Goal: Check status: Check status

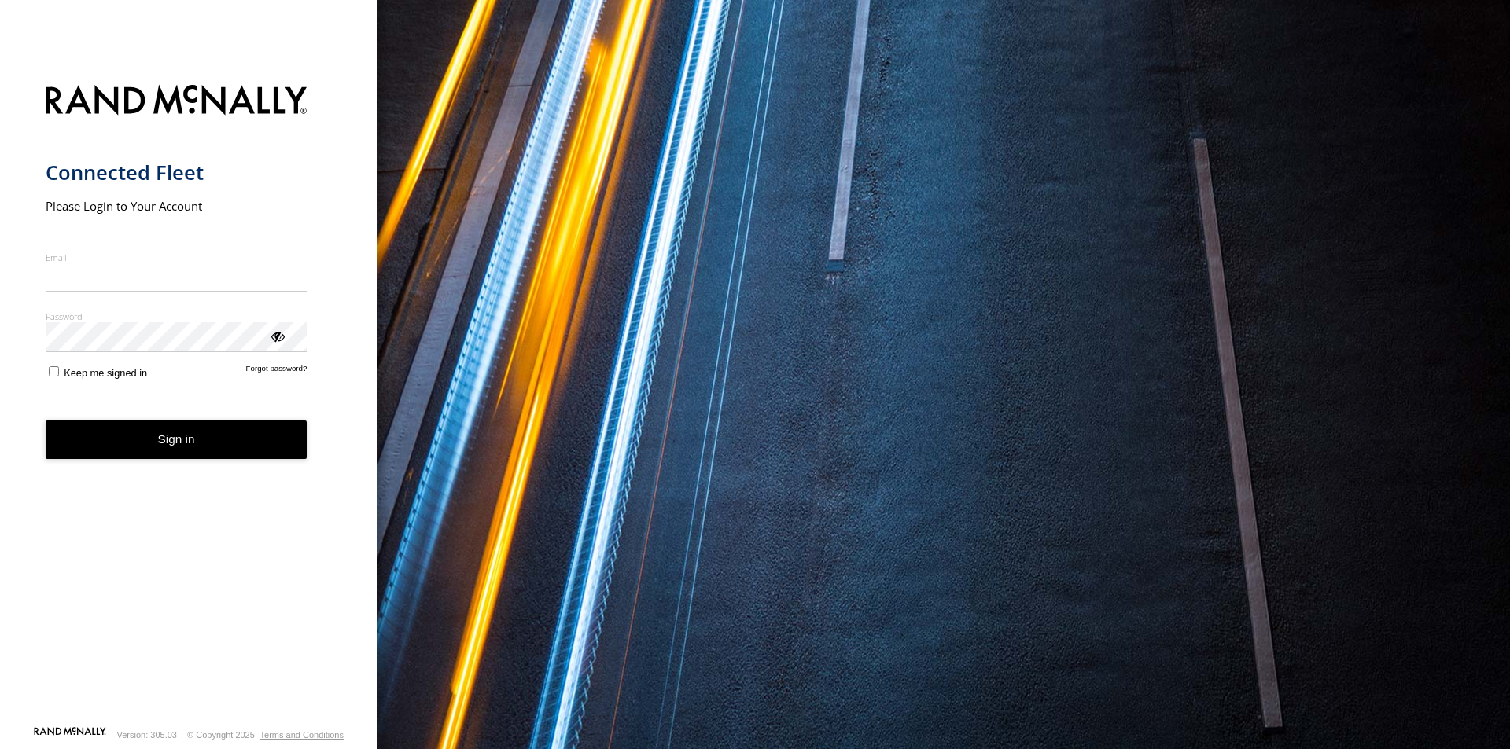
type input "**********"
click at [171, 456] on button "Sign in" at bounding box center [177, 440] width 262 height 39
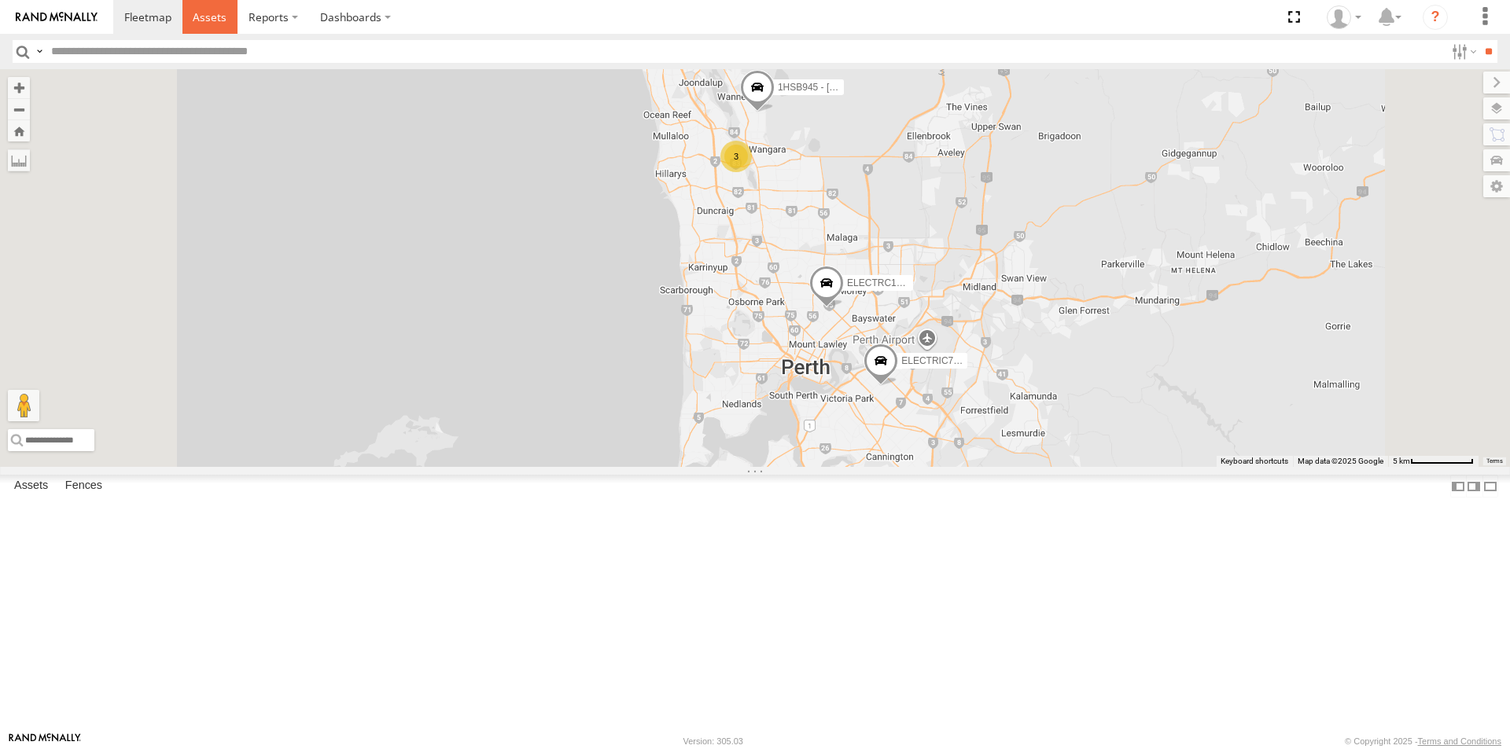
click at [208, 17] on span at bounding box center [210, 16] width 34 height 15
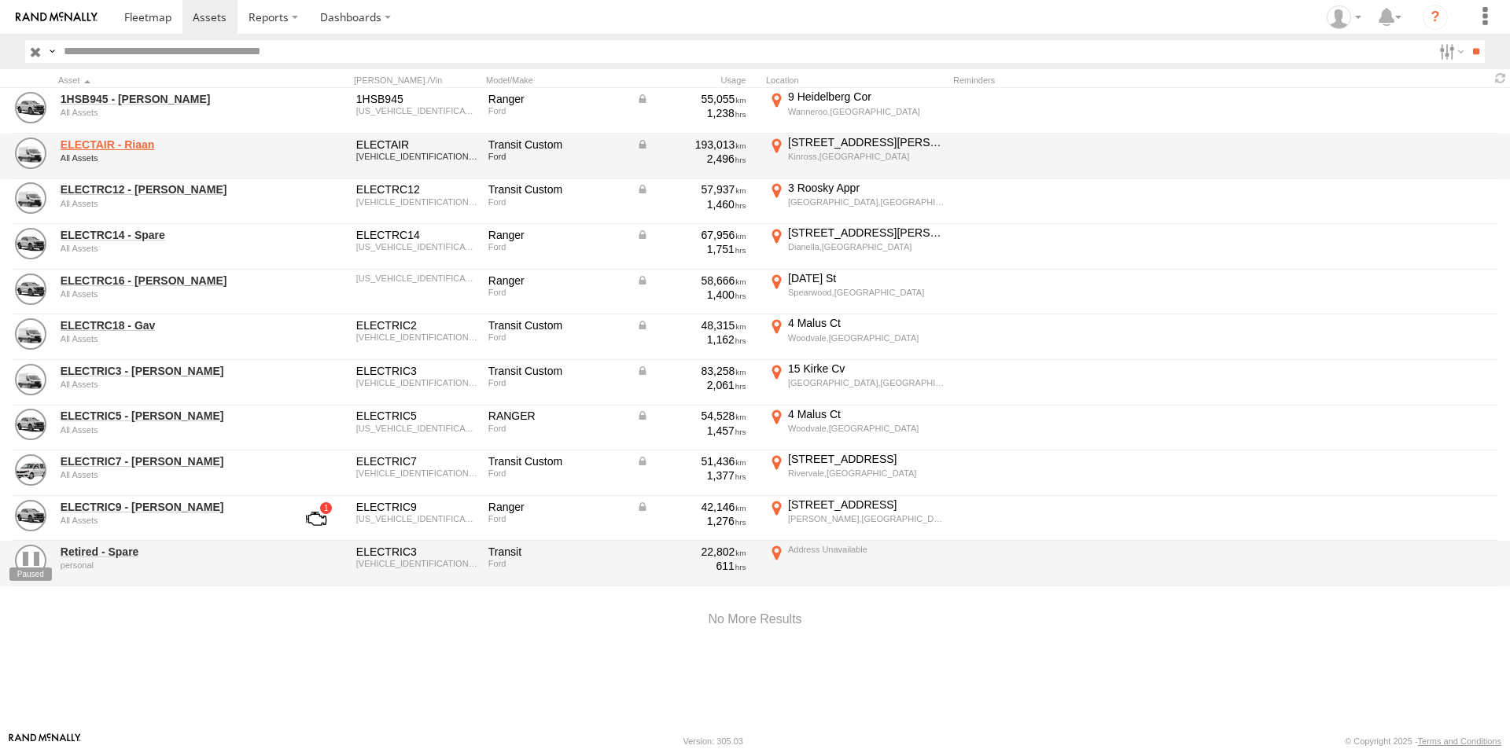
click at [123, 145] on link "ELECTAIR - Riaan" at bounding box center [168, 145] width 215 height 14
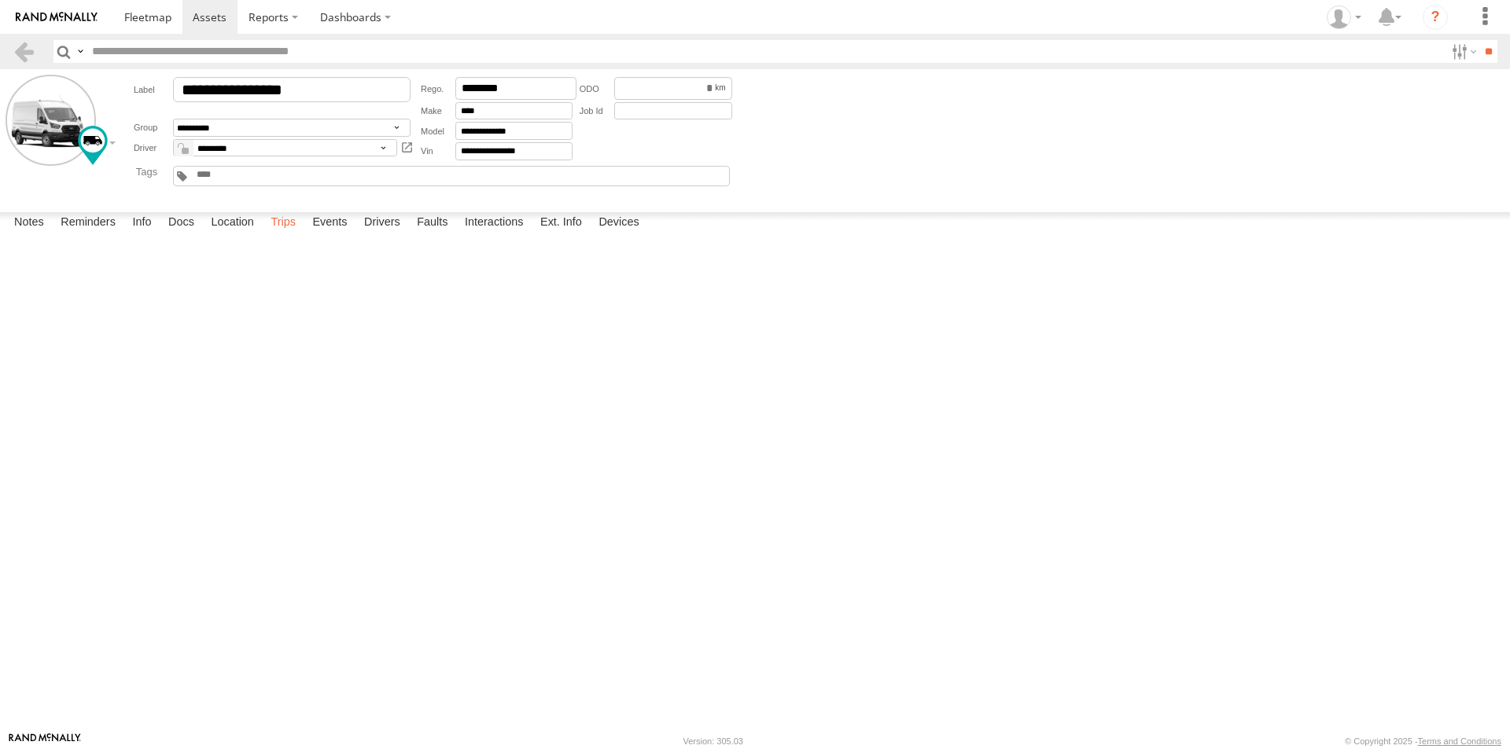
click at [298, 234] on label "Trips" at bounding box center [283, 223] width 41 height 22
click at [345, 234] on label "Events" at bounding box center [329, 223] width 50 height 22
click at [285, 234] on label "Trips" at bounding box center [283, 223] width 41 height 22
click at [204, 14] on span at bounding box center [210, 16] width 34 height 15
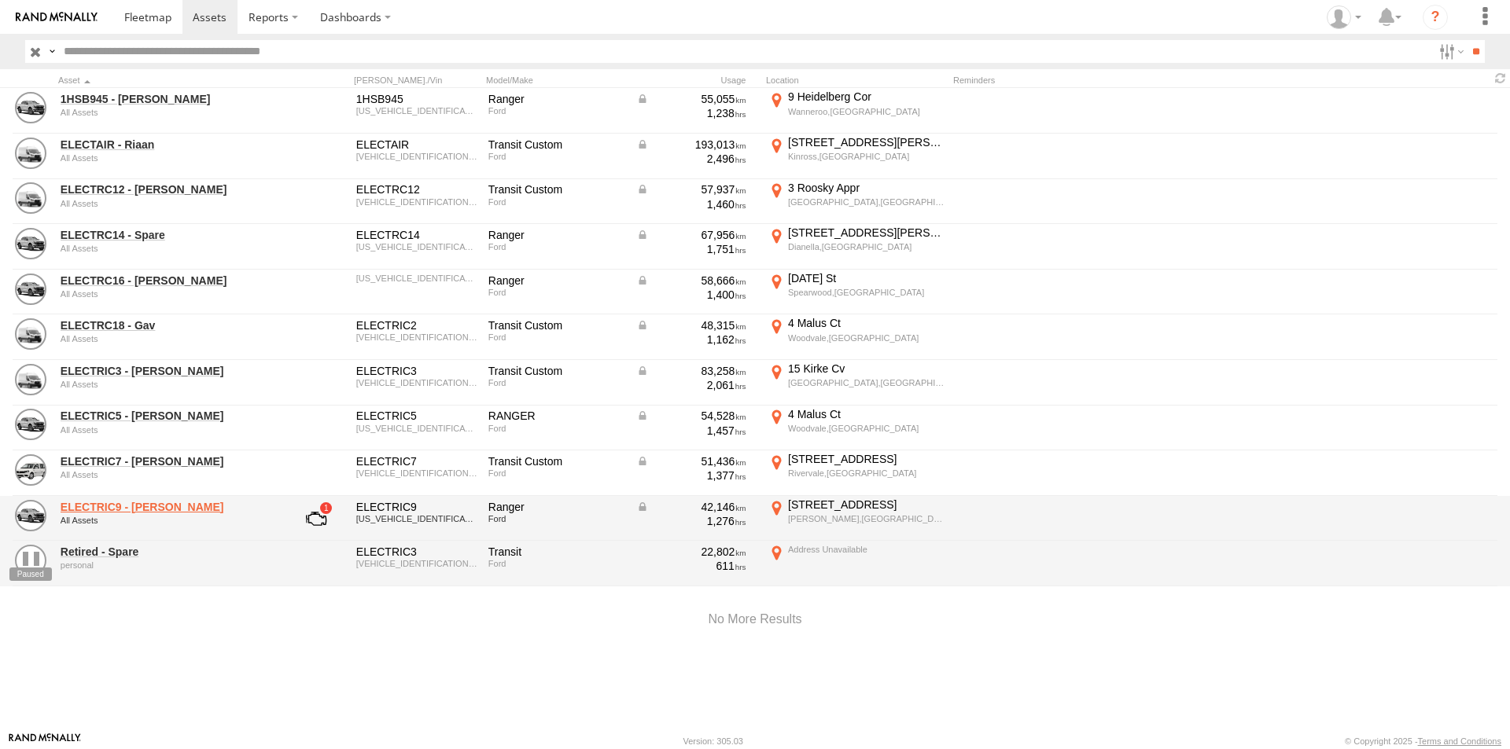
click at [114, 510] on link "ELECTRIC9 - [PERSON_NAME]" at bounding box center [168, 507] width 215 height 14
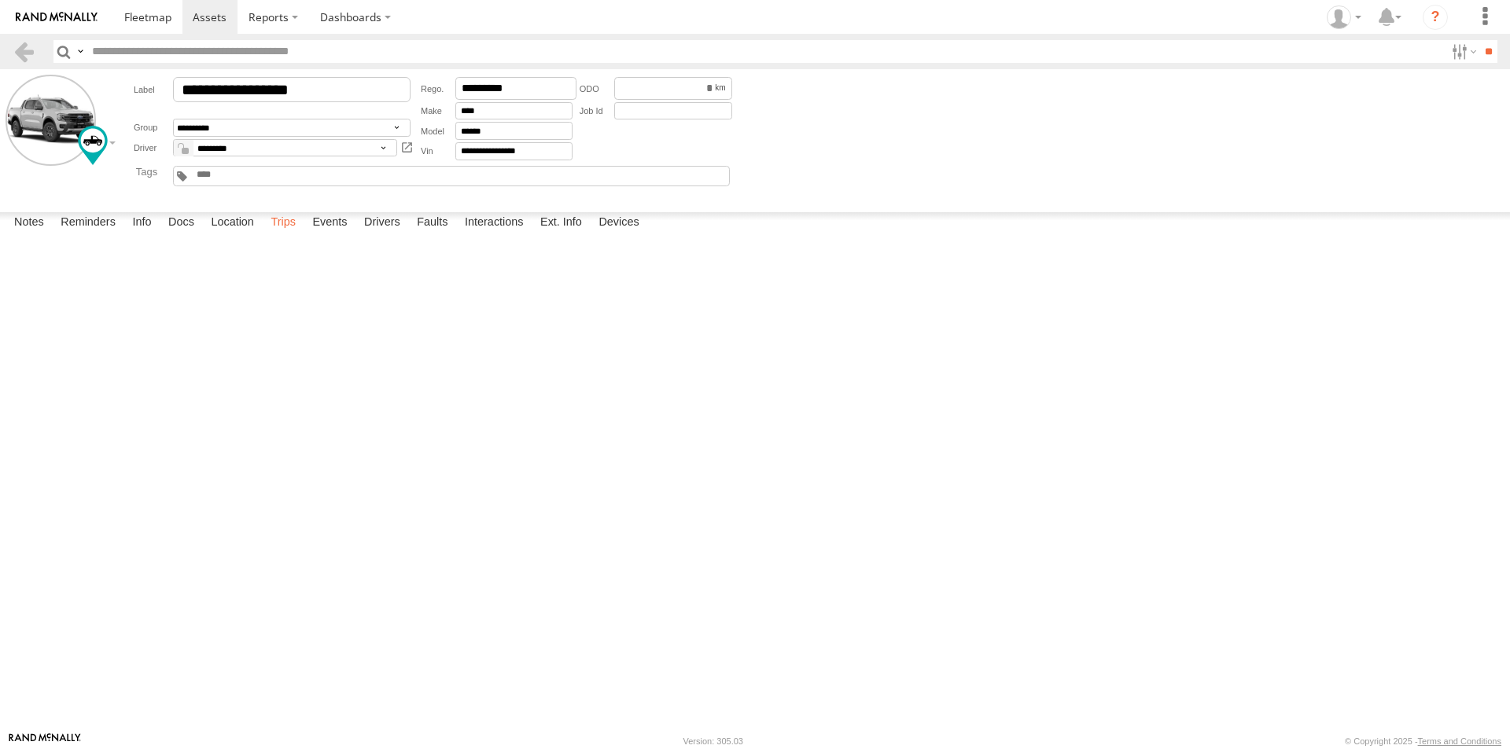
click at [274, 234] on label "Trips" at bounding box center [283, 223] width 41 height 22
click at [212, 23] on span at bounding box center [210, 16] width 34 height 15
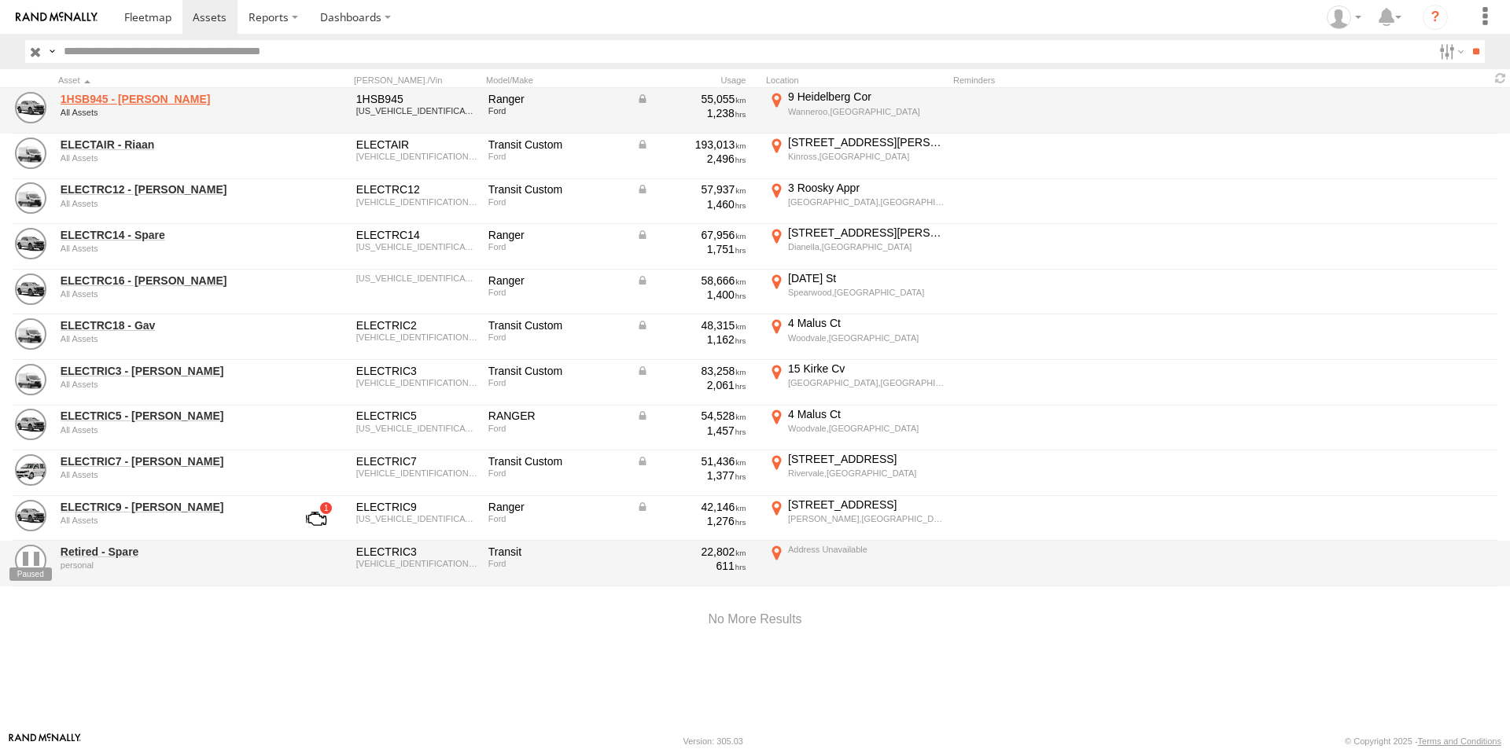
click at [116, 102] on link "1HSB945 - Ben" at bounding box center [168, 99] width 215 height 14
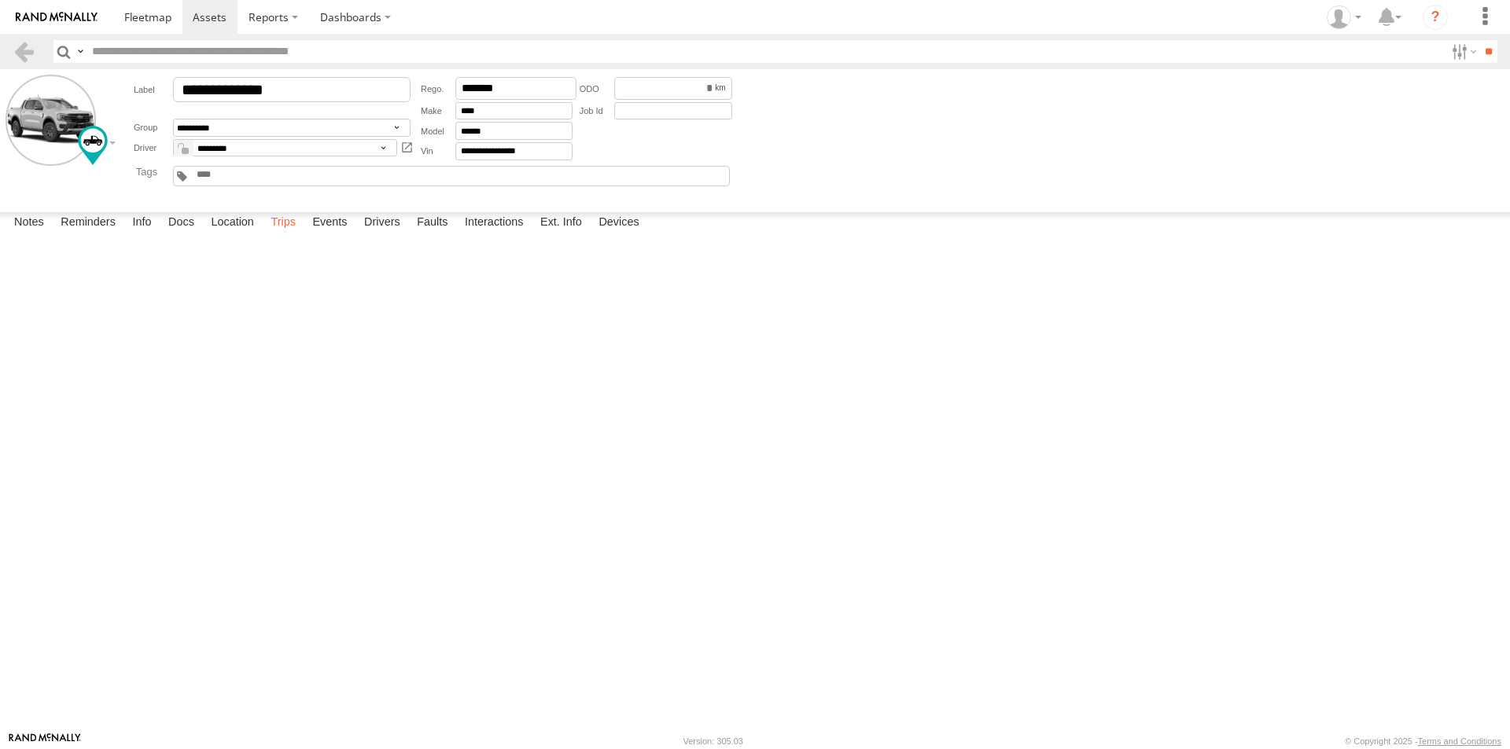
click at [287, 234] on label "Trips" at bounding box center [283, 223] width 41 height 22
click at [0, 0] on div "[STREET_ADDRESS]" at bounding box center [0, 0] width 0 height 0
click at [0, 0] on button "Satellite" at bounding box center [0, 0] width 0 height 0
drag, startPoint x: 452, startPoint y: 265, endPoint x: 579, endPoint y: 498, distance: 265.3
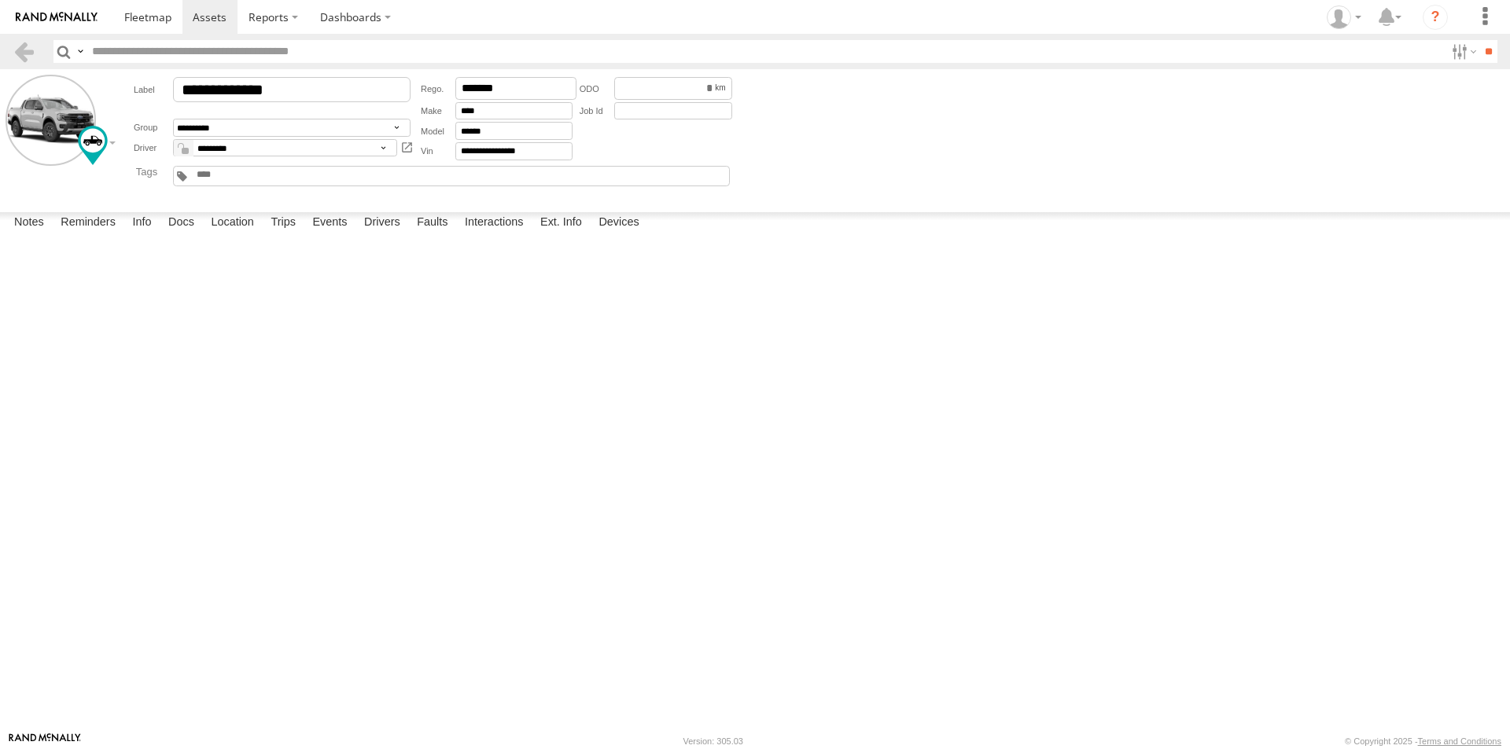
click at [0, 0] on div at bounding box center [0, 0] width 0 height 0
drag, startPoint x: 554, startPoint y: 348, endPoint x: 561, endPoint y: 539, distance: 190.4
click at [0, 0] on div at bounding box center [0, 0] width 0 height 0
click at [0, 0] on label "×" at bounding box center [0, 0] width 0 height 0
click at [0, 0] on div "3 Berryana Loop" at bounding box center [0, 0] width 0 height 0
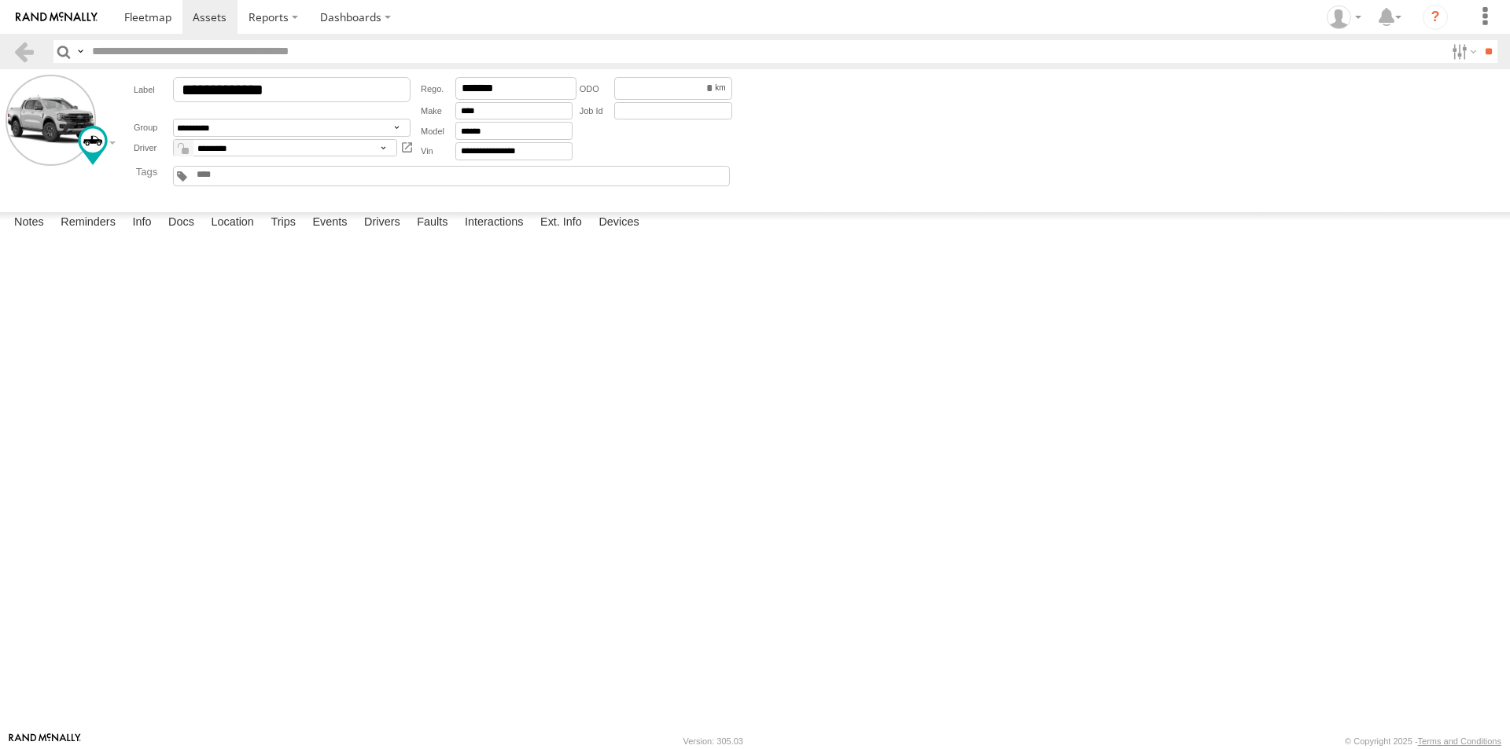
drag, startPoint x: 700, startPoint y: 282, endPoint x: 690, endPoint y: 497, distance: 214.9
click at [0, 0] on div at bounding box center [0, 0] width 0 height 0
drag, startPoint x: 705, startPoint y: 240, endPoint x: 734, endPoint y: 398, distance: 160.8
click at [0, 0] on div at bounding box center [0, 0] width 0 height 0
click at [0, 0] on div "Location Details ×" at bounding box center [0, 0] width 0 height 0
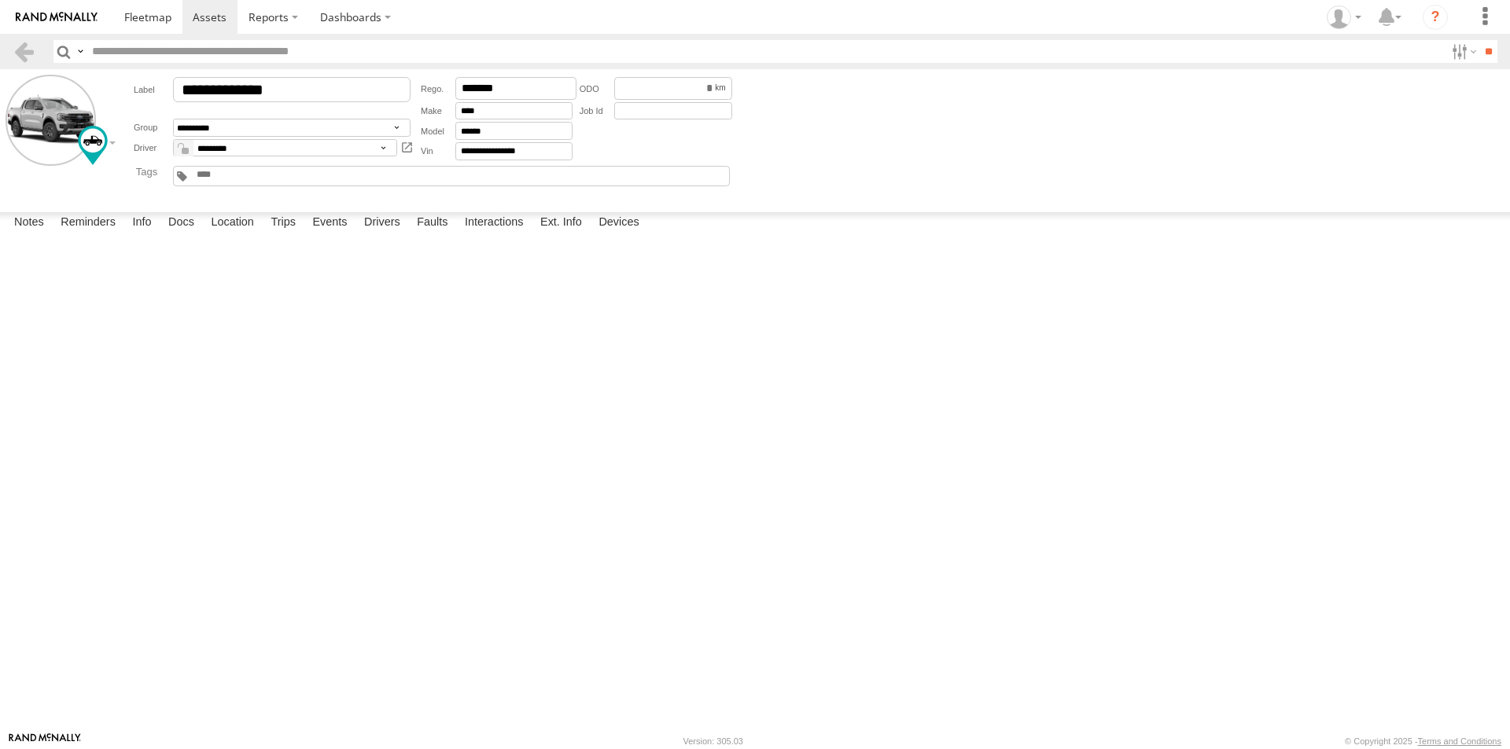
click at [0, 0] on label "×" at bounding box center [0, 0] width 0 height 0
click at [0, 0] on div "[GEOGRAPHIC_DATA] Vis" at bounding box center [0, 0] width 0 height 0
drag, startPoint x: 598, startPoint y: 284, endPoint x: 577, endPoint y: 574, distance: 290.9
click at [0, 0] on div at bounding box center [0, 0] width 0 height 0
drag, startPoint x: 536, startPoint y: 270, endPoint x: 579, endPoint y: 538, distance: 270.7
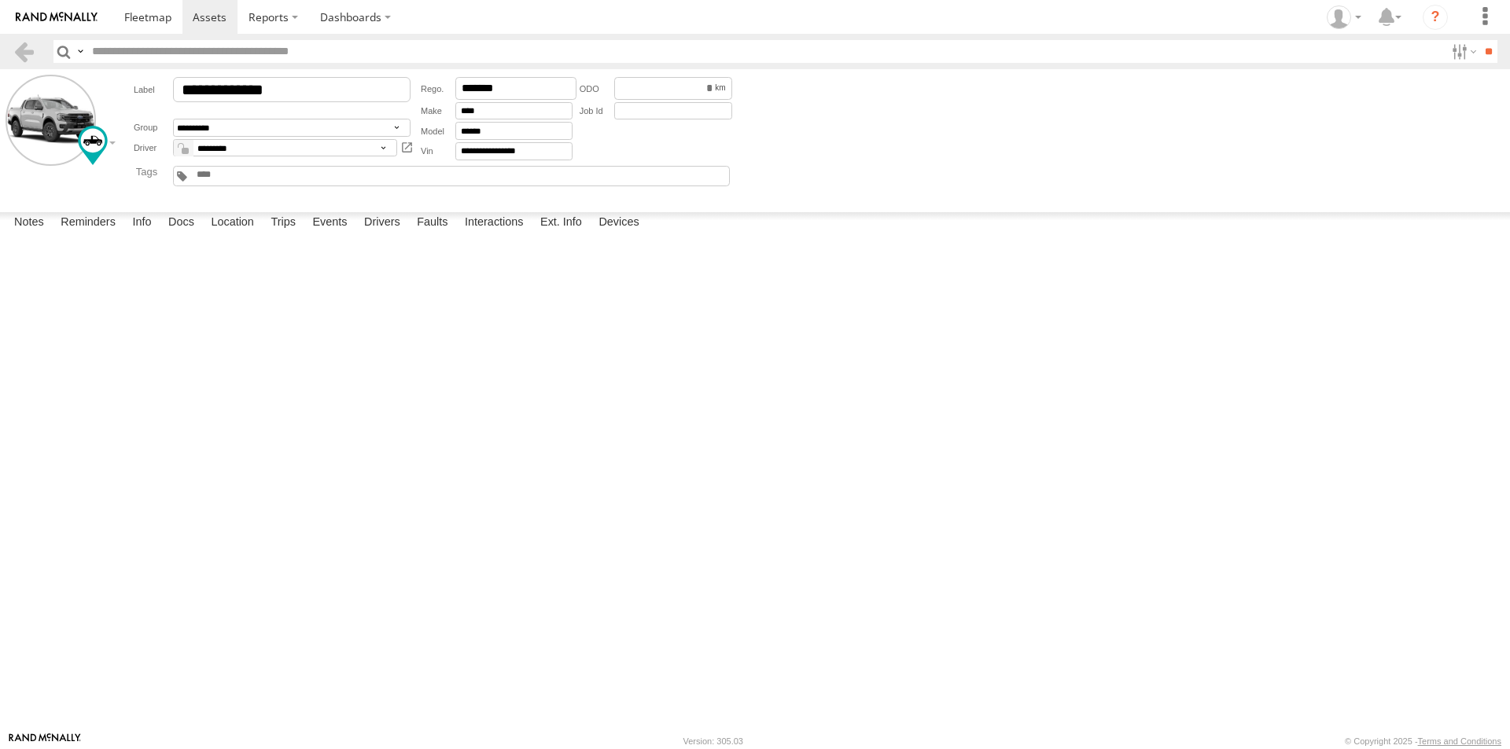
click at [0, 0] on div at bounding box center [0, 0] width 0 height 0
click at [0, 0] on div "Location Details" at bounding box center [0, 0] width 0 height 0
click at [0, 0] on label "×" at bounding box center [0, 0] width 0 height 0
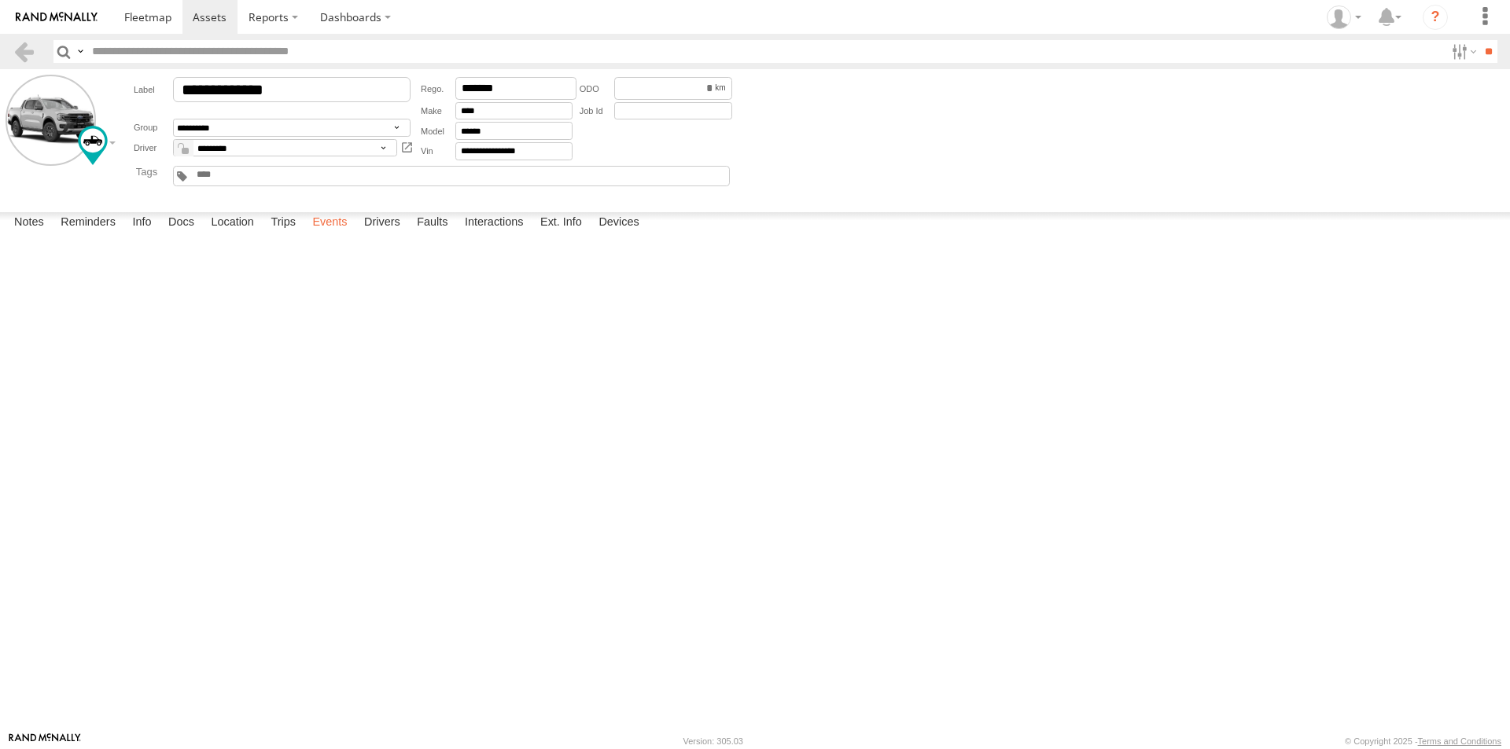
click at [332, 234] on label "Events" at bounding box center [329, 223] width 50 height 22
